Goal: Task Accomplishment & Management: Use online tool/utility

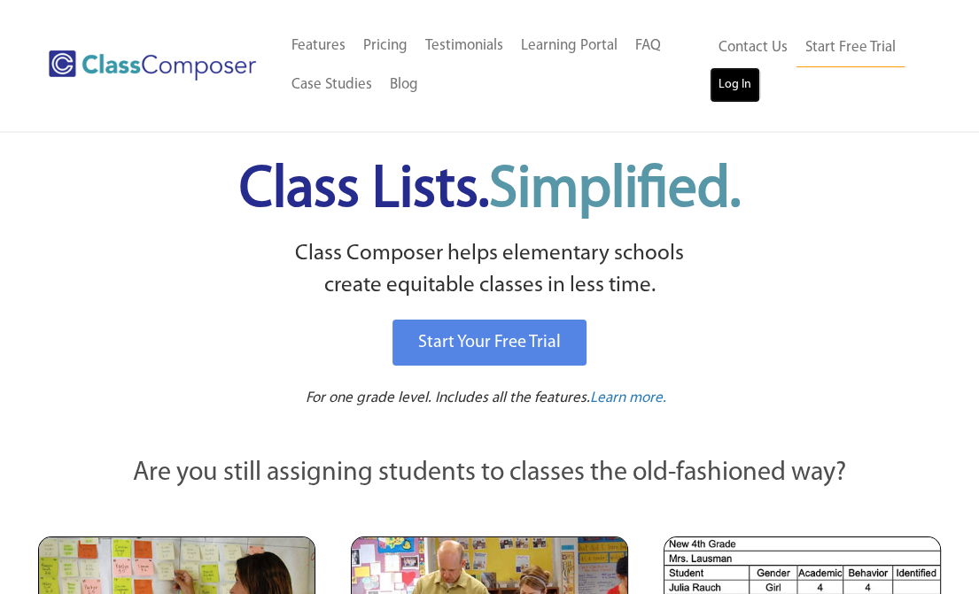
click at [735, 84] on link "Log In" at bounding box center [734, 84] width 50 height 35
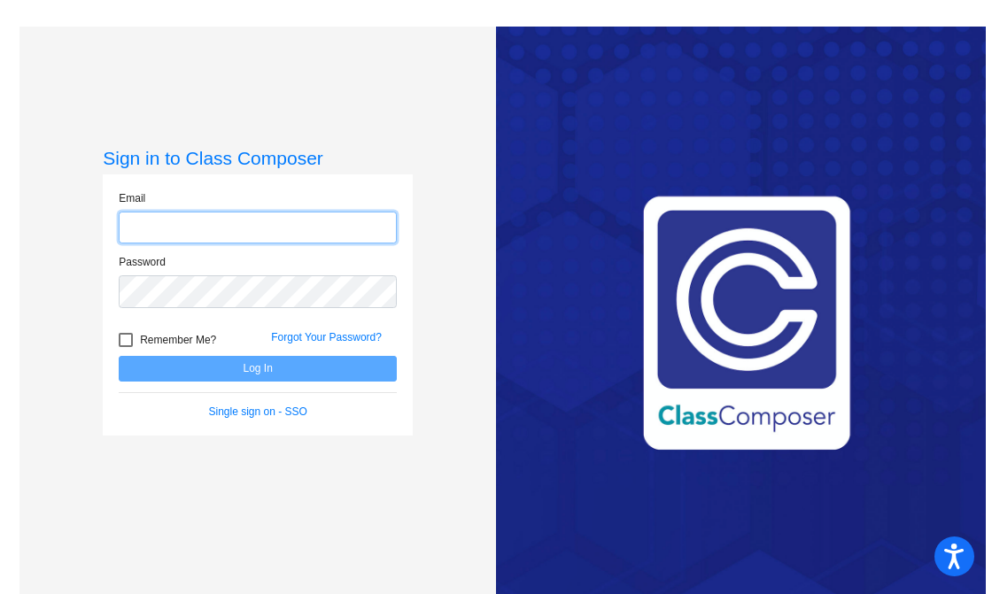
click at [237, 229] on input "email" at bounding box center [258, 228] width 278 height 33
type input "[EMAIL_ADDRESS][DOMAIN_NAME]"
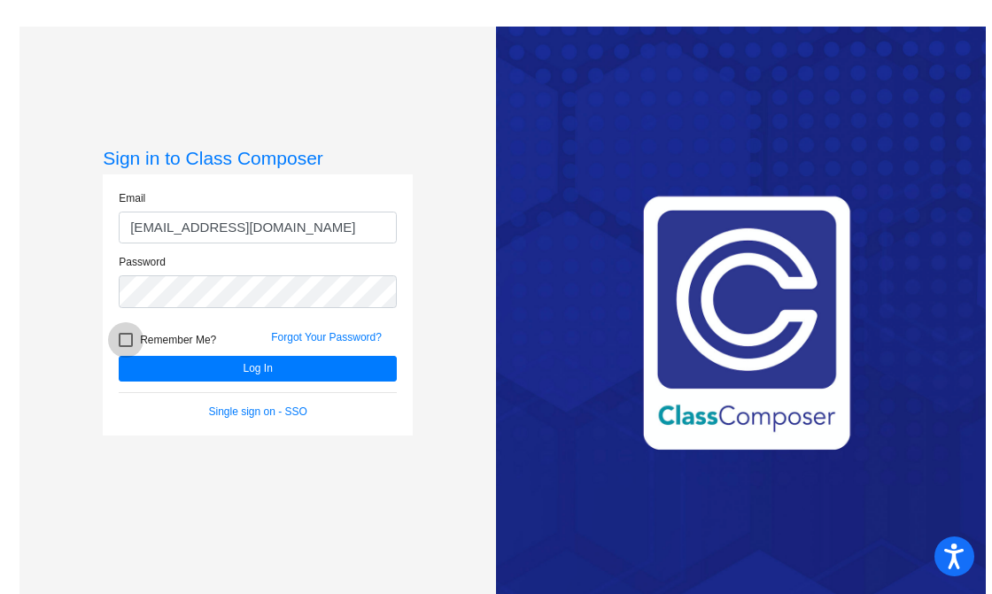
click at [124, 340] on div at bounding box center [126, 340] width 14 height 14
click at [125, 347] on input "Remember Me?" at bounding box center [125, 347] width 1 height 1
checkbox input "true"
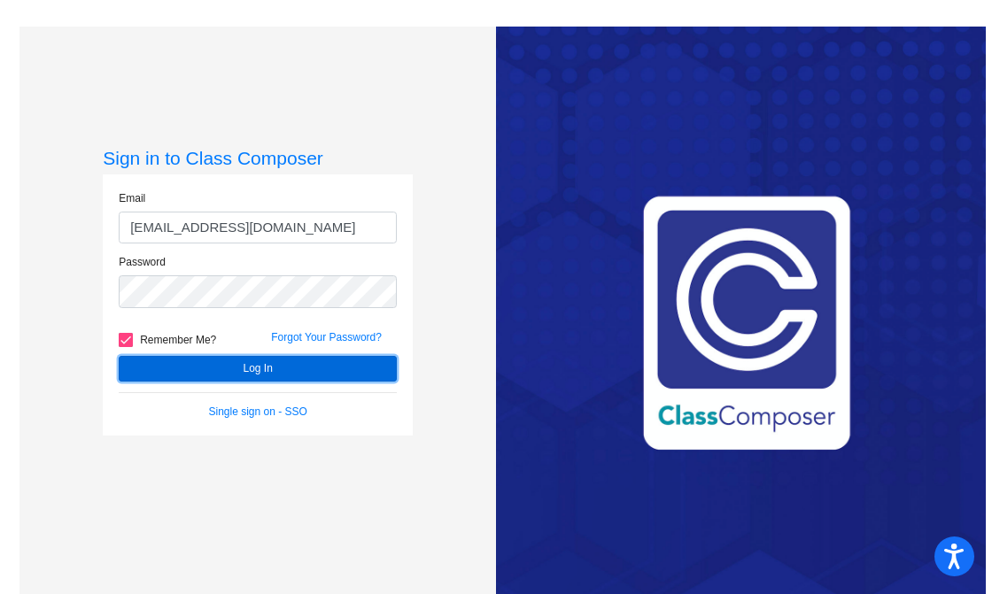
click at [234, 371] on button "Log In" at bounding box center [258, 369] width 278 height 26
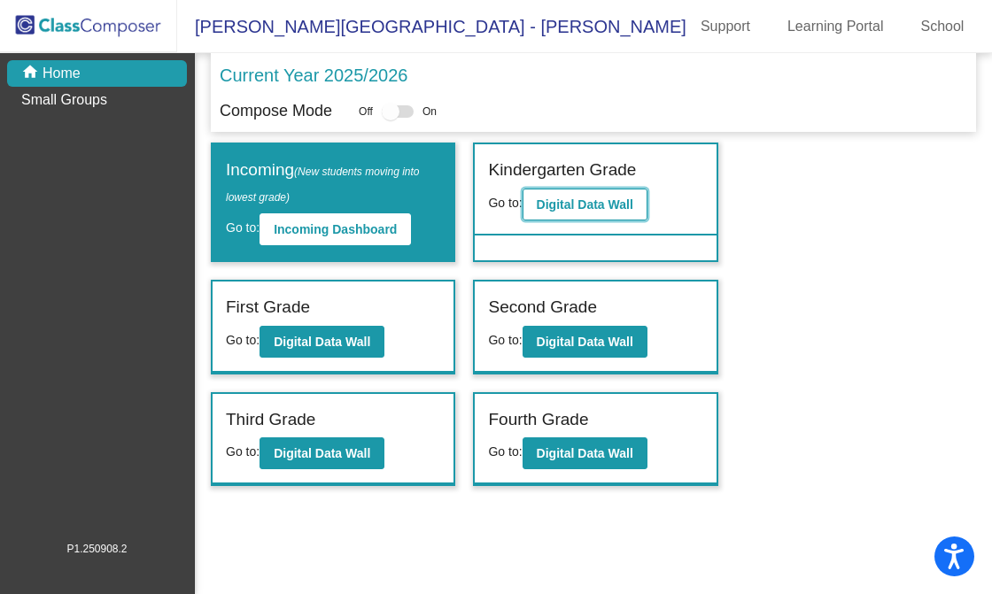
click at [572, 204] on b "Digital Data Wall" at bounding box center [585, 205] width 97 height 14
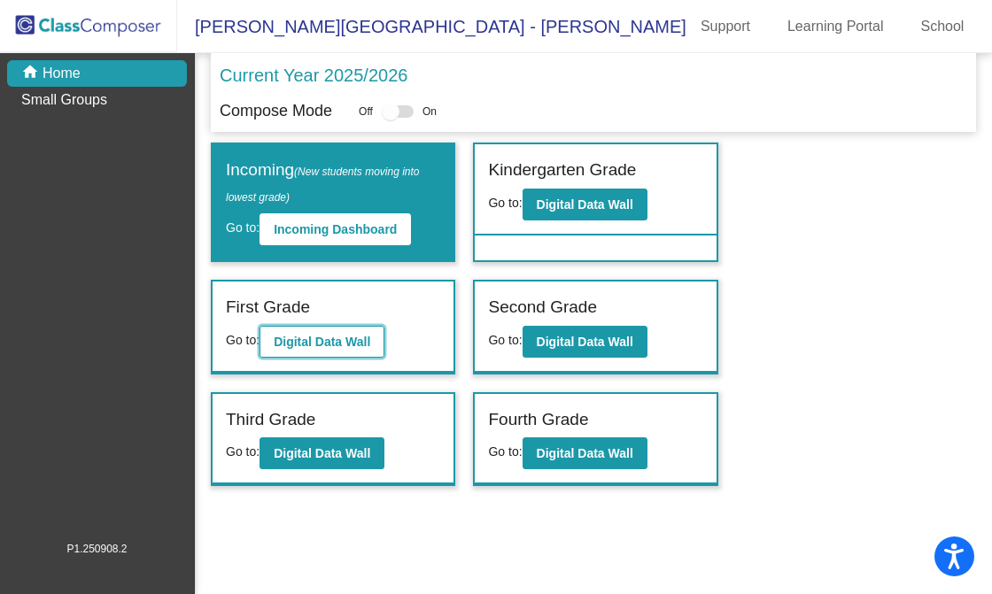
click at [320, 337] on b "Digital Data Wall" at bounding box center [322, 342] width 97 height 14
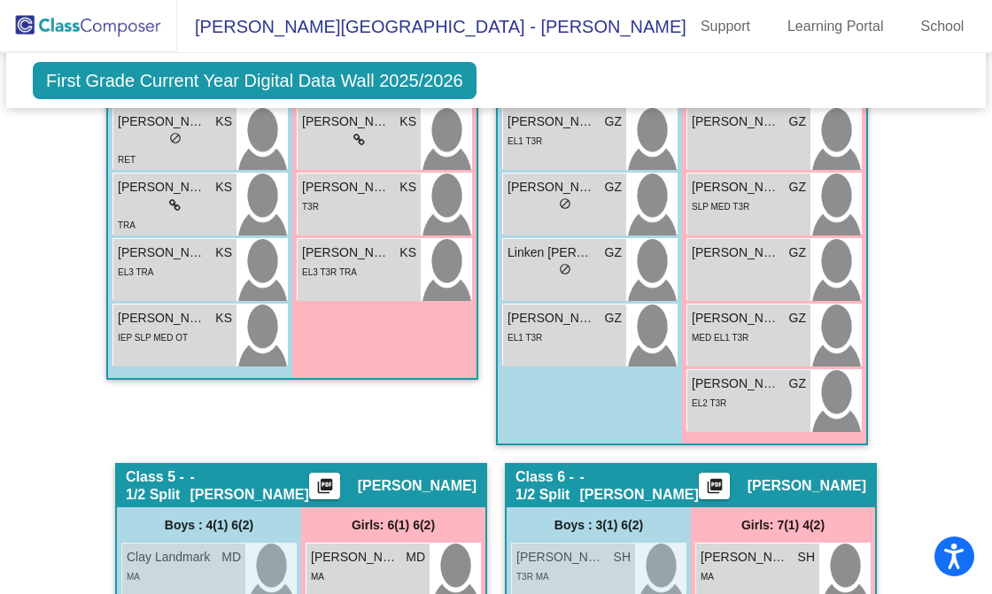
scroll to position [1683, 0]
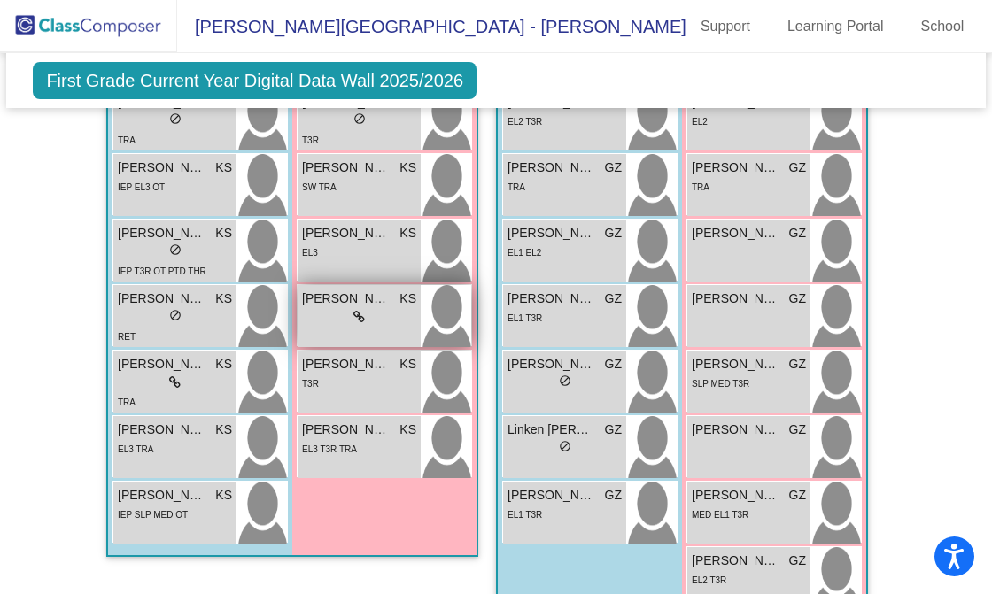
click at [353, 311] on icon at bounding box center [359, 317] width 12 height 12
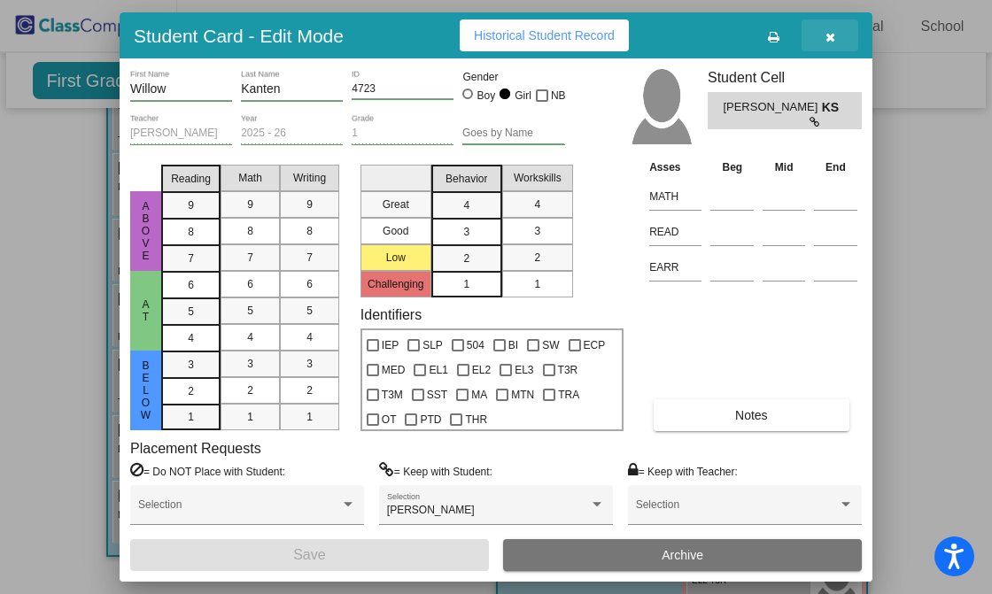
click at [828, 37] on icon "button" at bounding box center [830, 37] width 10 height 12
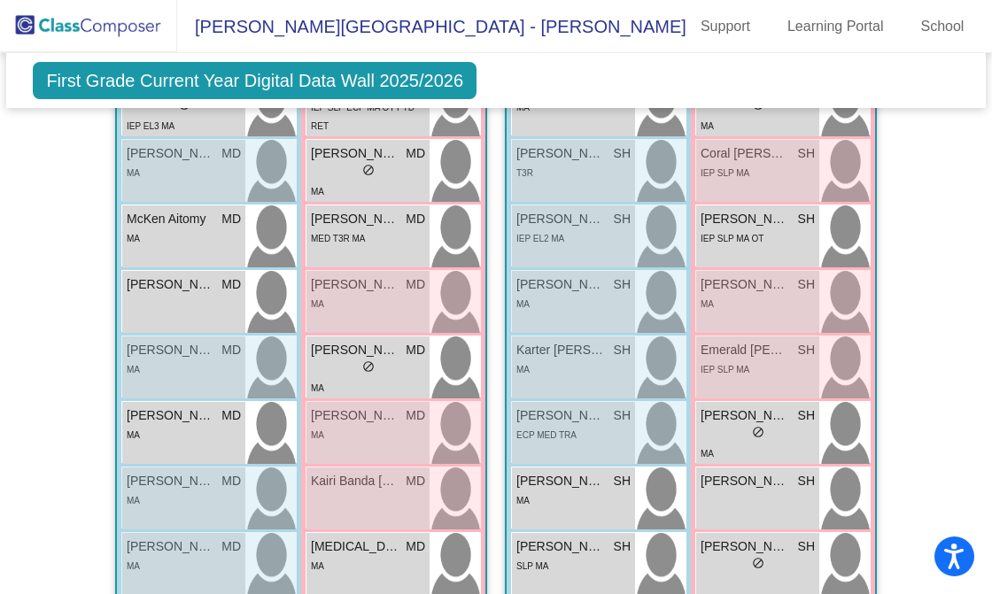
scroll to position [2359, 0]
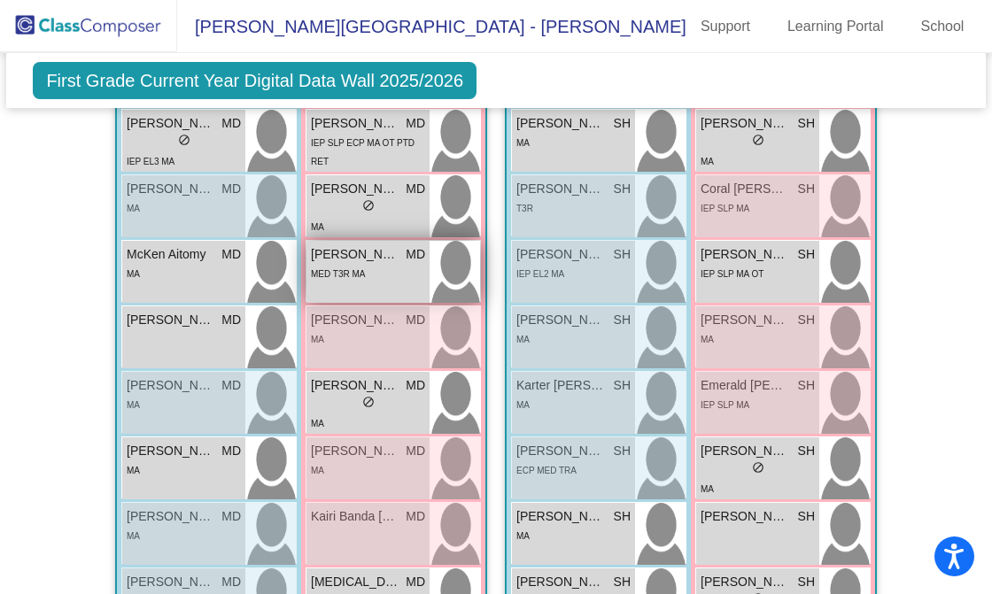
click at [358, 269] on span "MED T3R MA" at bounding box center [338, 274] width 55 height 10
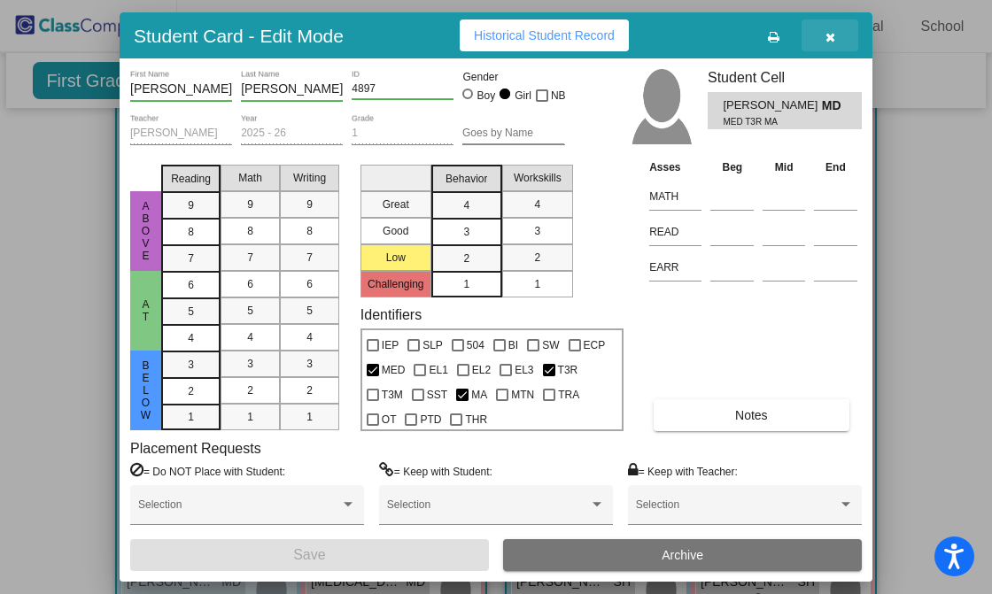
click at [831, 31] on icon "button" at bounding box center [830, 37] width 10 height 12
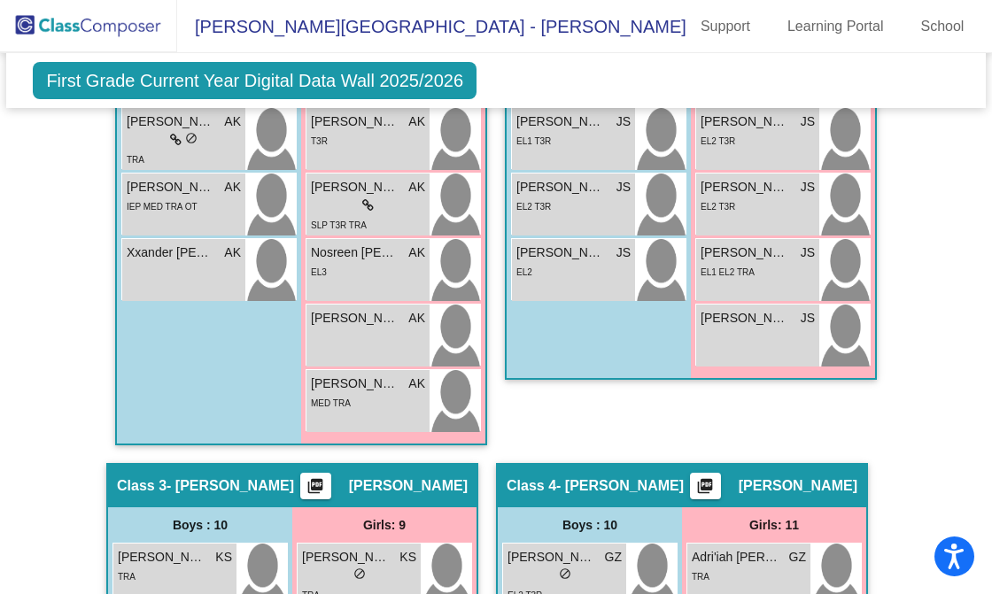
scroll to position [677, 0]
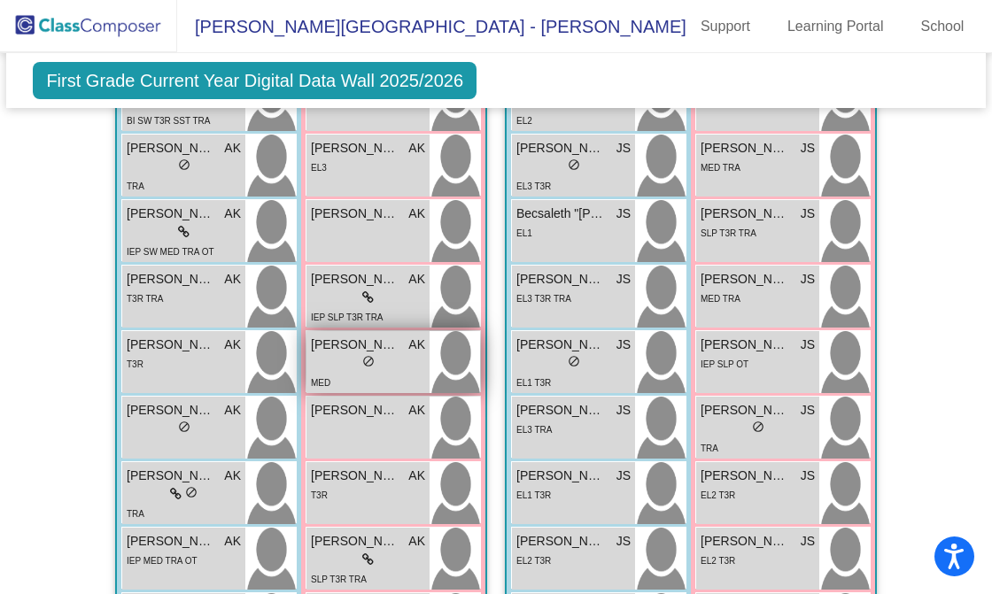
click at [366, 373] on div "MED" at bounding box center [368, 382] width 114 height 19
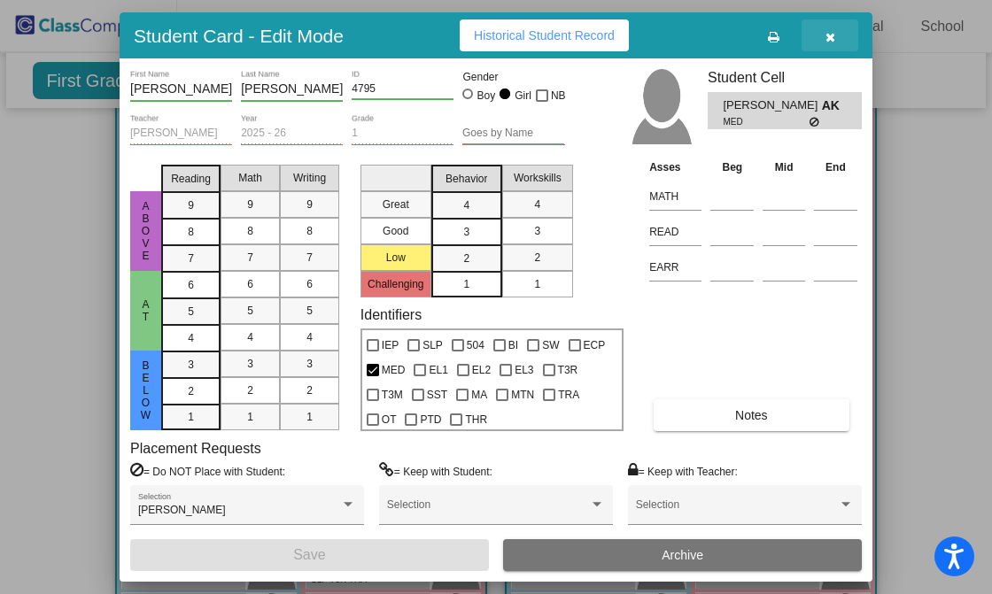
click at [825, 35] on icon "button" at bounding box center [830, 37] width 10 height 12
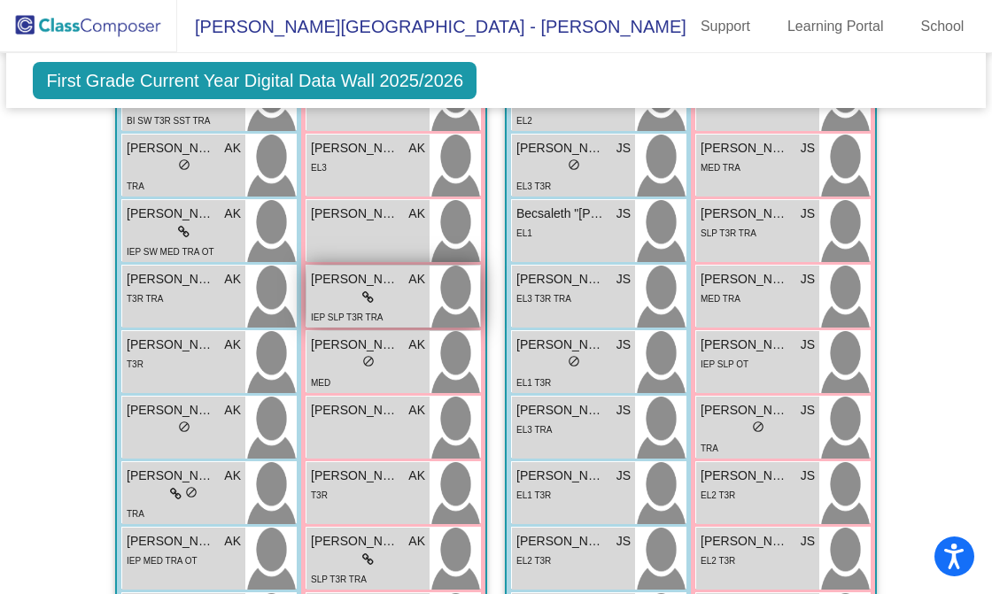
click at [350, 298] on div "lock do_not_disturb_alt" at bounding box center [368, 298] width 114 height 19
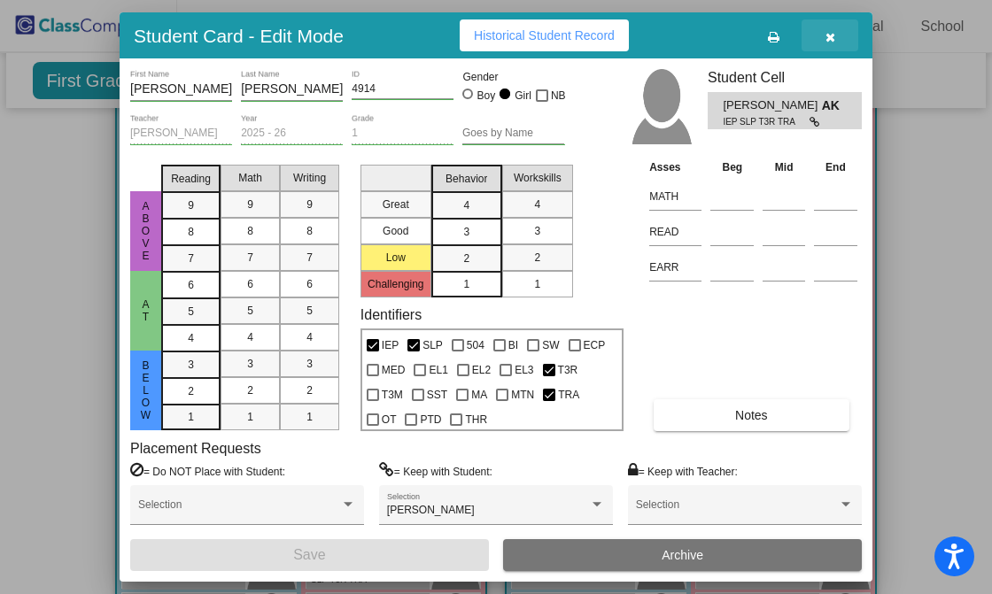
click at [826, 34] on icon "button" at bounding box center [830, 37] width 10 height 12
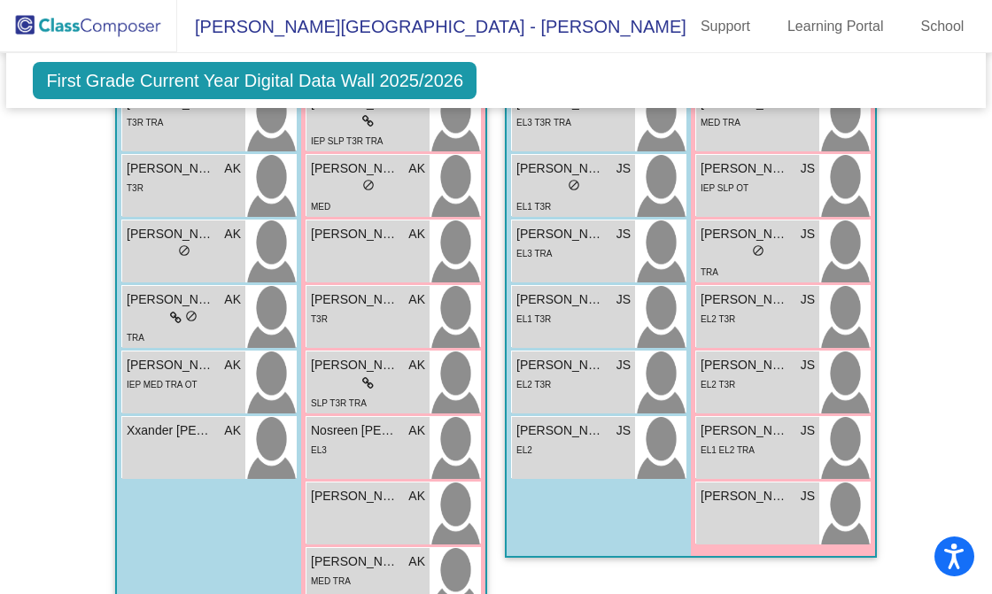
scroll to position [854, 0]
click at [542, 177] on div "lock do_not_disturb_alt" at bounding box center [573, 186] width 114 height 19
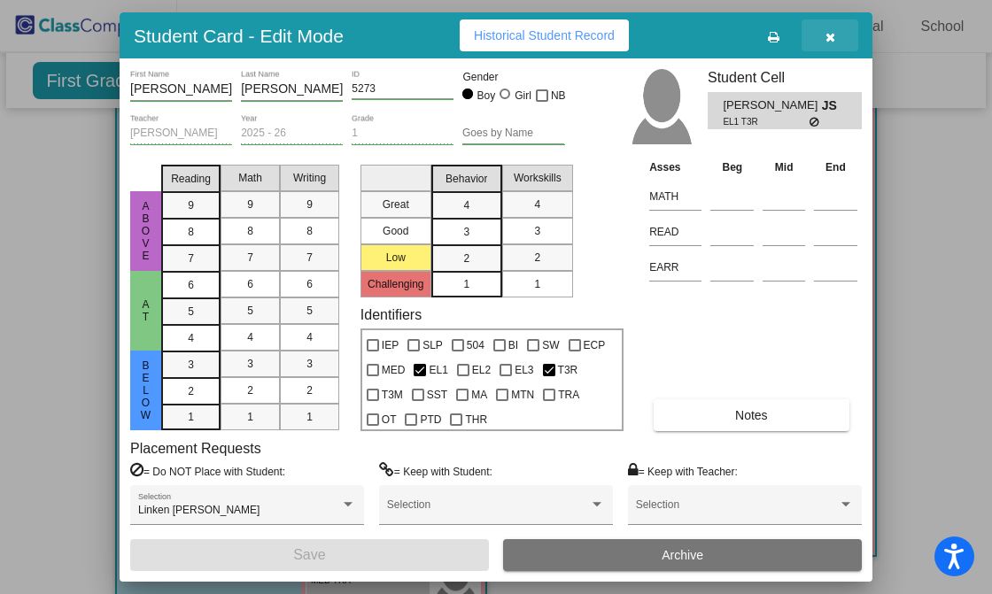
click at [832, 35] on icon "button" at bounding box center [830, 37] width 10 height 12
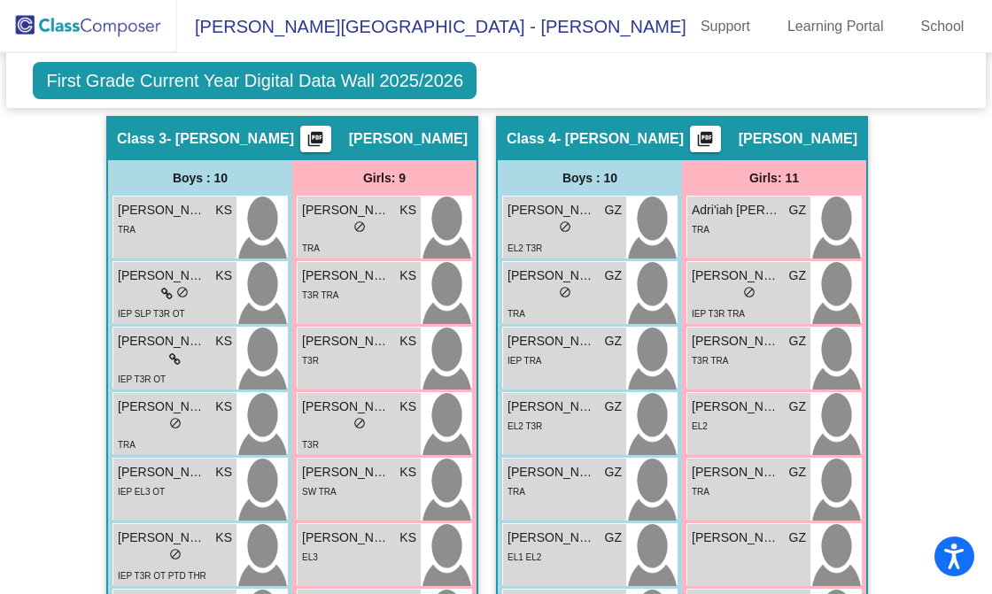
scroll to position [1385, 0]
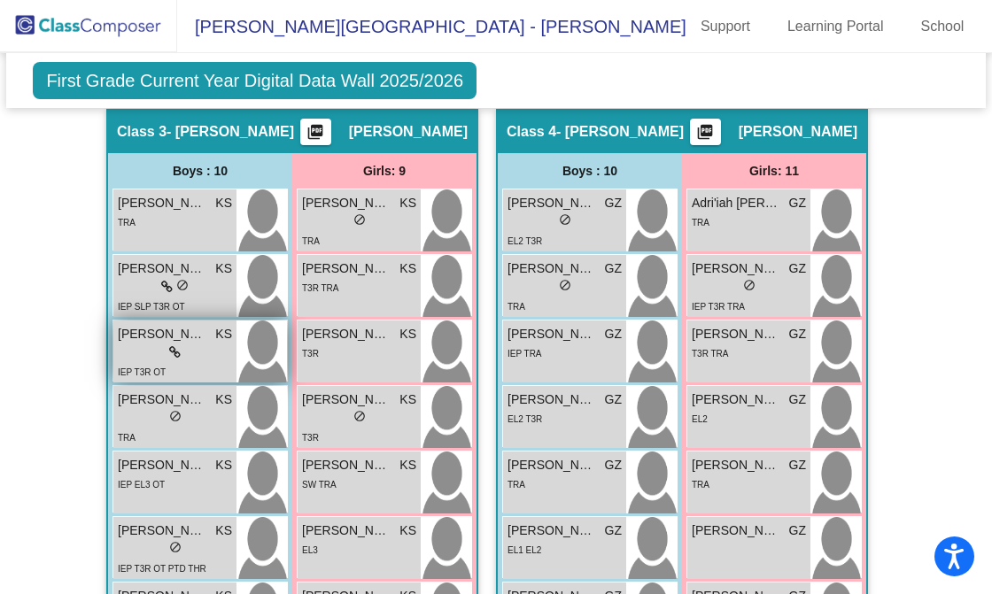
click at [153, 349] on div "lock do_not_disturb_alt" at bounding box center [175, 353] width 114 height 19
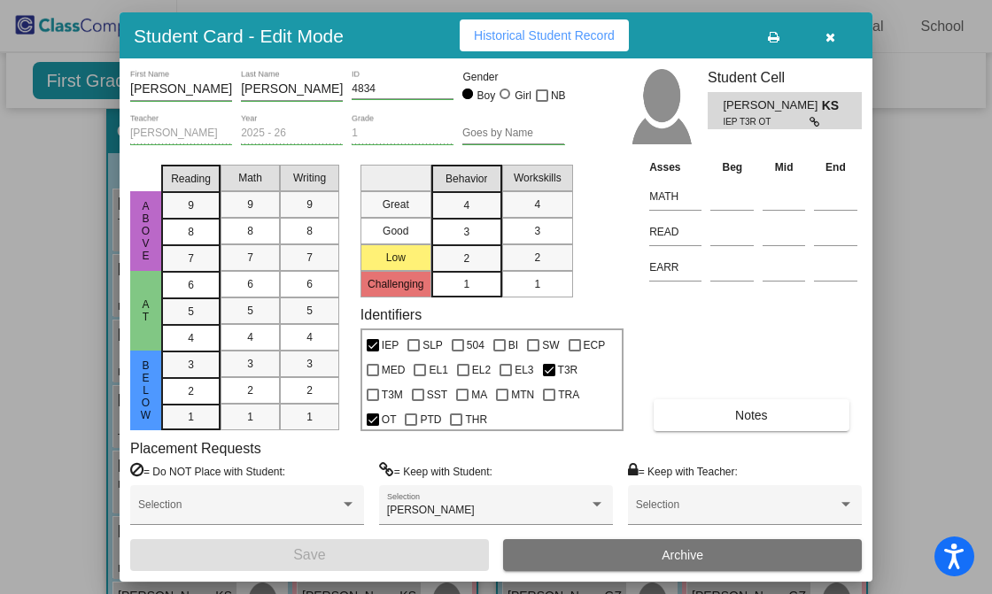
click at [823, 35] on button "button" at bounding box center [830, 35] width 57 height 32
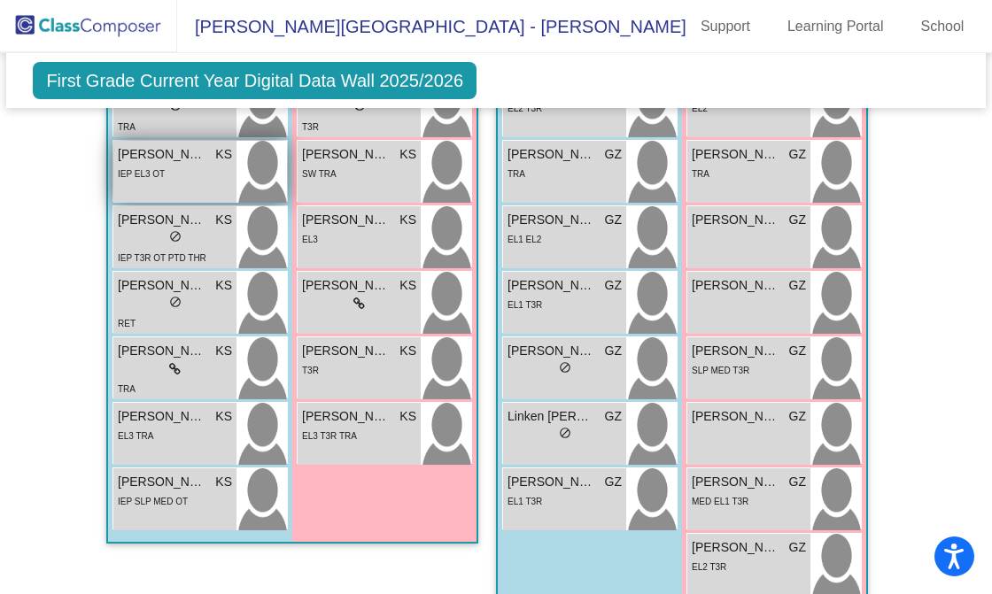
scroll to position [1739, 0]
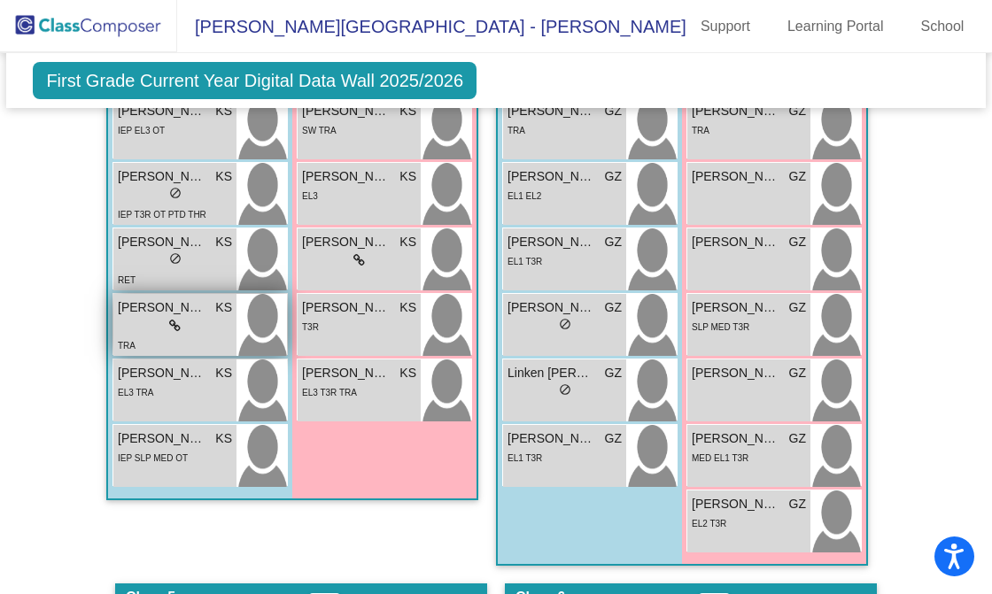
click at [181, 324] on div "lock do_not_disturb_alt" at bounding box center [175, 326] width 114 height 19
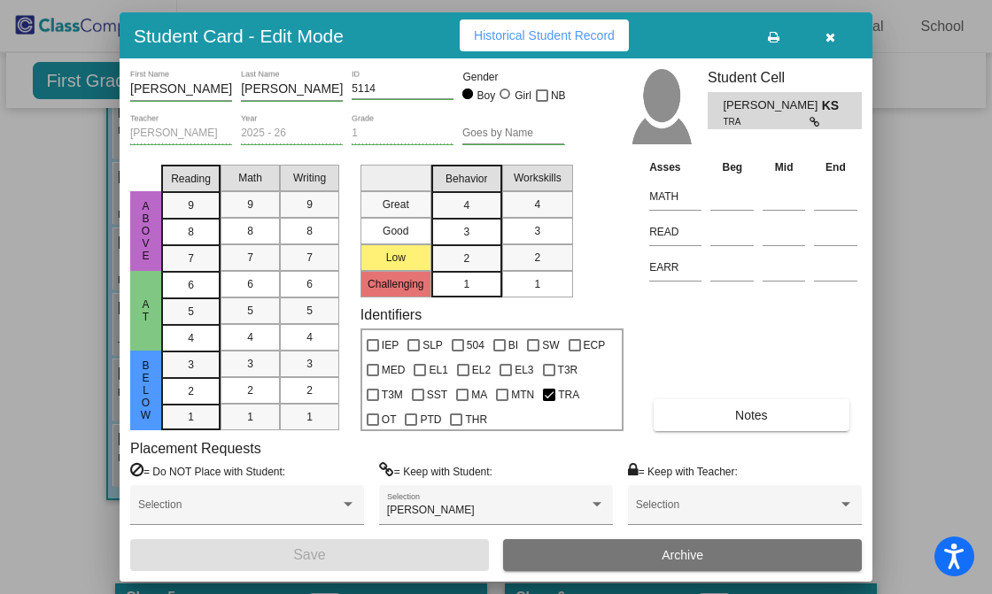
click at [825, 31] on icon "button" at bounding box center [830, 37] width 10 height 12
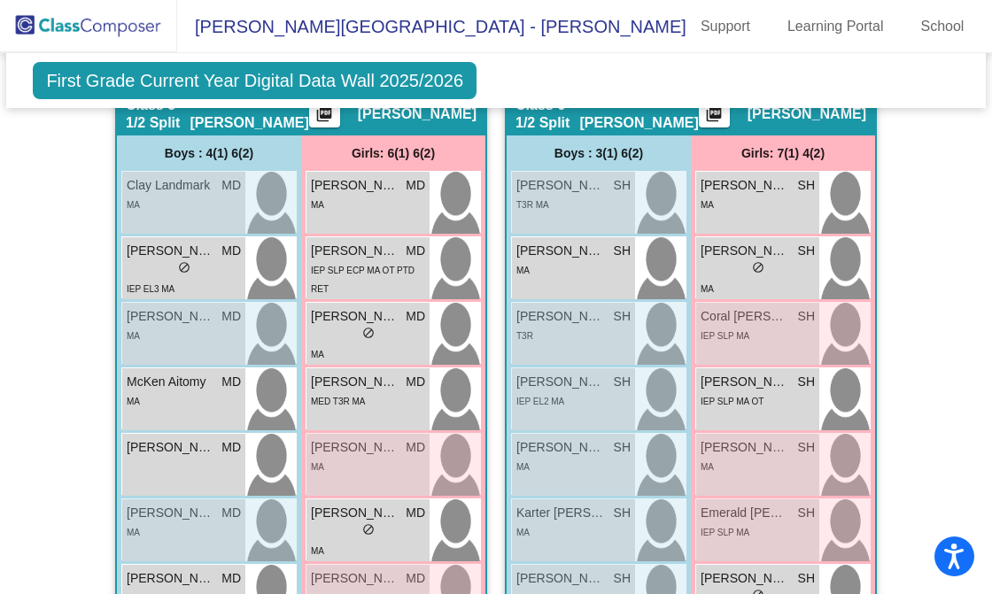
scroll to position [2271, 0]
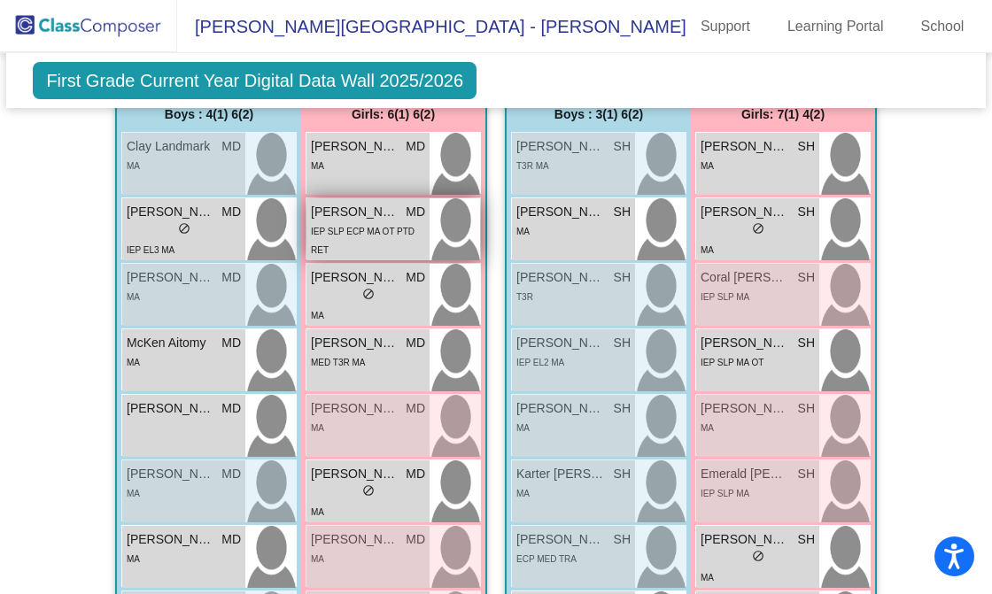
click at [340, 227] on span "IEP SLP ECP MA OT PTD RET" at bounding box center [363, 241] width 104 height 28
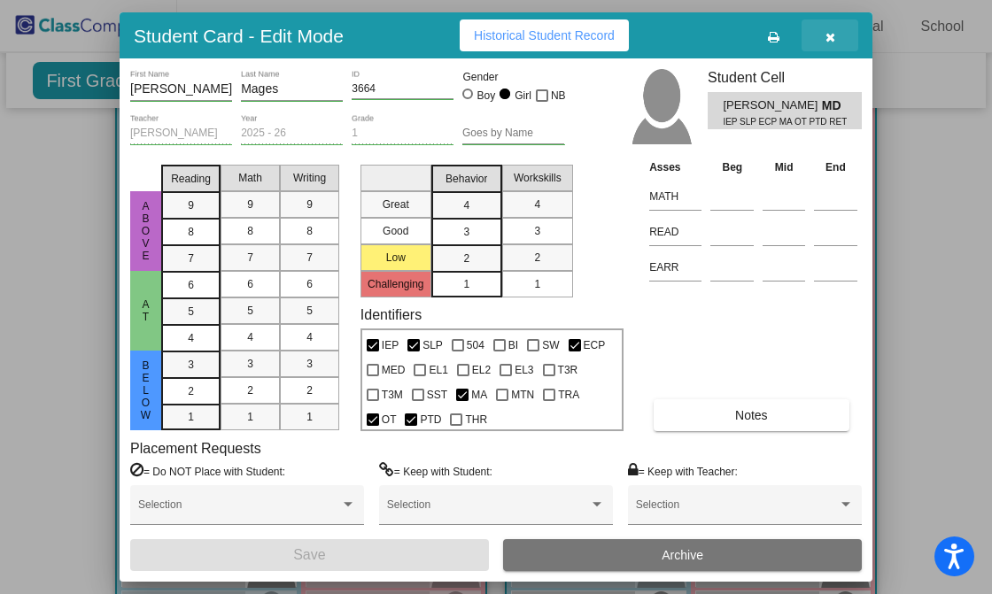
click at [833, 35] on icon "button" at bounding box center [830, 37] width 10 height 12
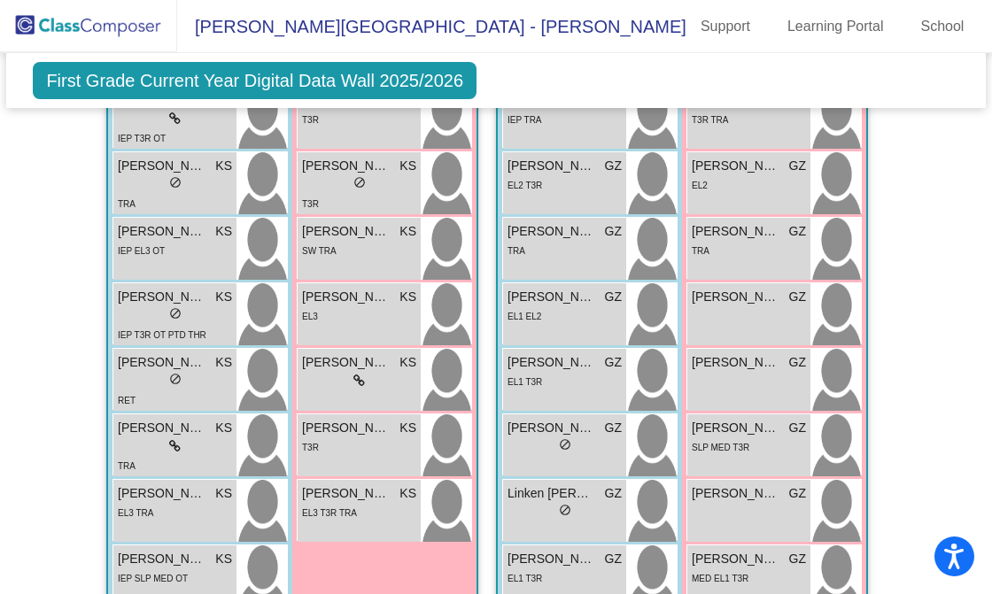
scroll to position [1474, 0]
